Goal: Find specific page/section: Find specific page/section

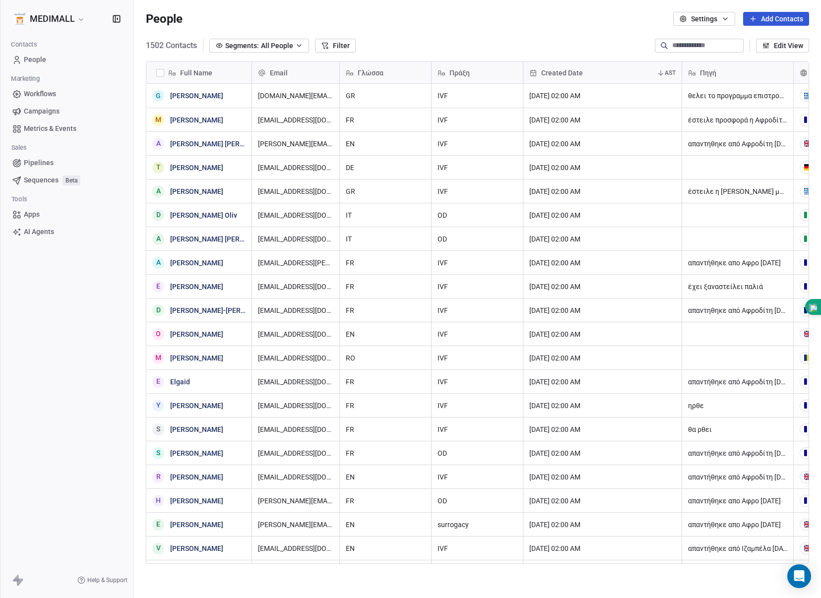
scroll to position [519, 679]
